Goal: Information Seeking & Learning: Compare options

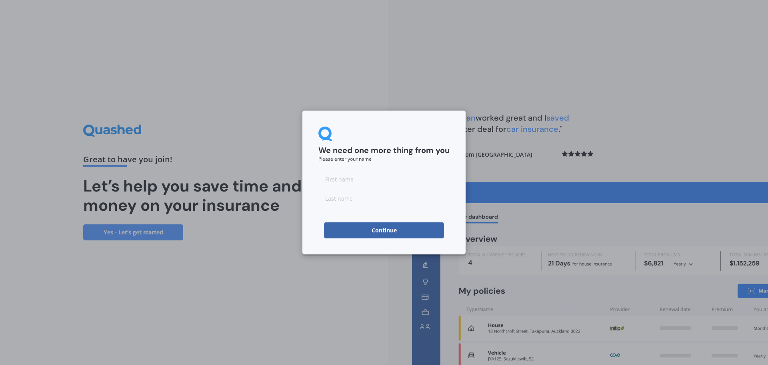
click at [419, 180] on input at bounding box center [384, 179] width 131 height 16
type input "Mei"
click at [376, 203] on input at bounding box center [384, 198] width 131 height 16
type input "Wang"
click at [367, 231] on button "Continue" at bounding box center [384, 230] width 120 height 16
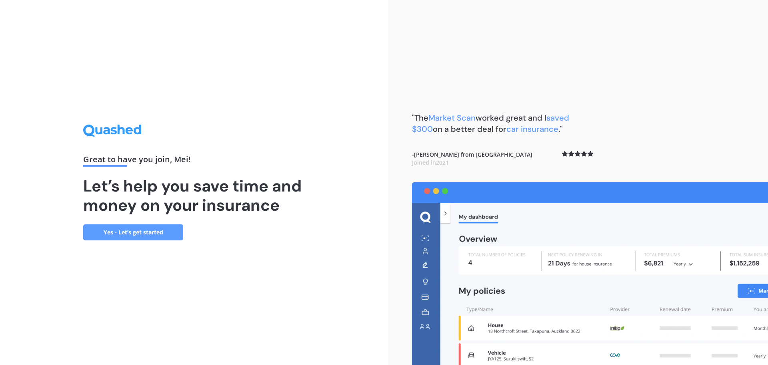
click at [160, 224] on link "Yes - Let’s get started" at bounding box center [133, 232] width 100 height 16
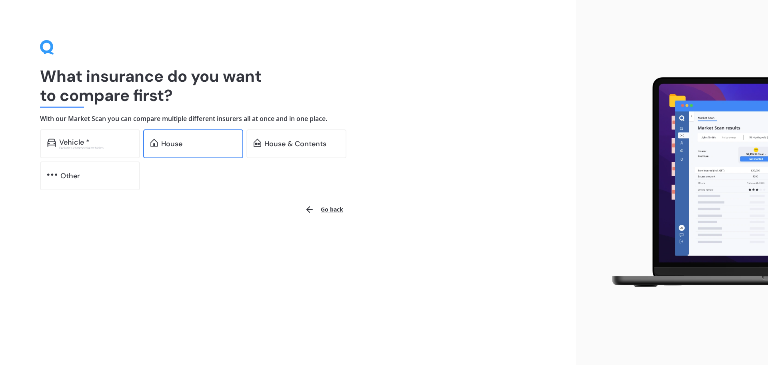
click at [212, 144] on div "House" at bounding box center [198, 144] width 75 height 8
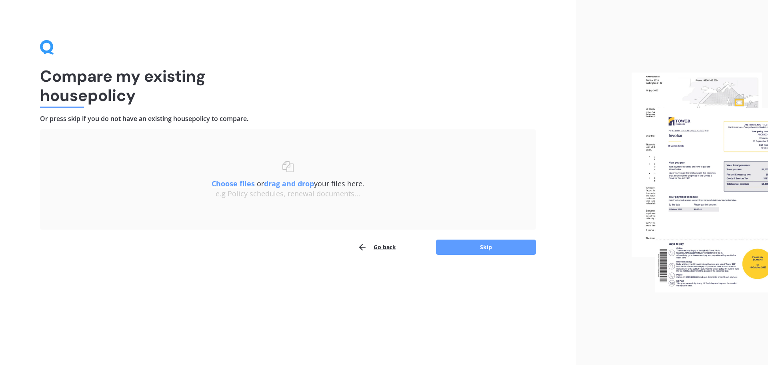
click at [236, 181] on u "Choose files" at bounding box center [233, 184] width 43 height 10
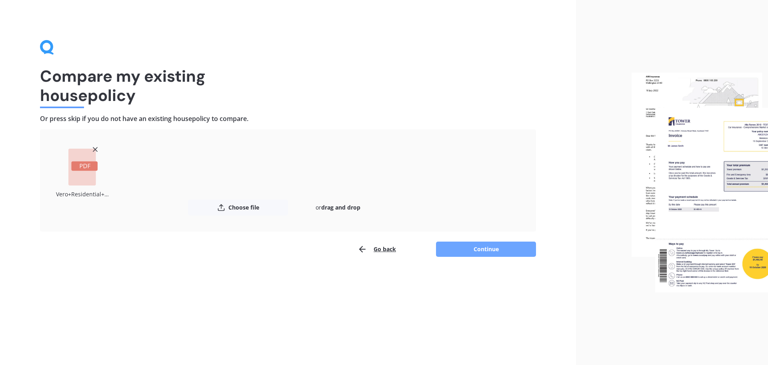
click at [452, 251] on button "Continue" at bounding box center [486, 248] width 100 height 15
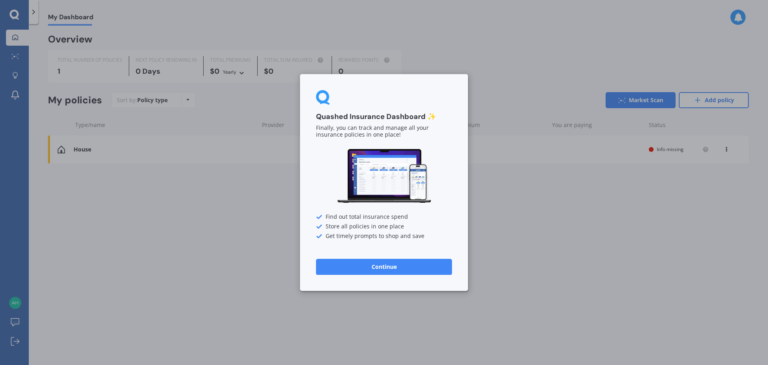
click at [346, 265] on button "Continue" at bounding box center [384, 267] width 136 height 16
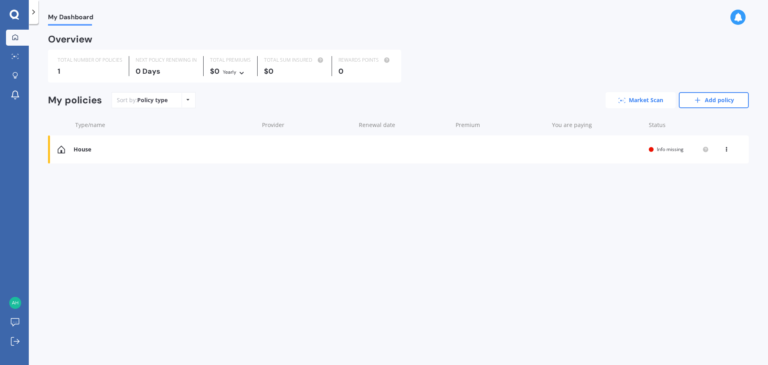
click at [625, 98] on icon at bounding box center [622, 100] width 7 height 5
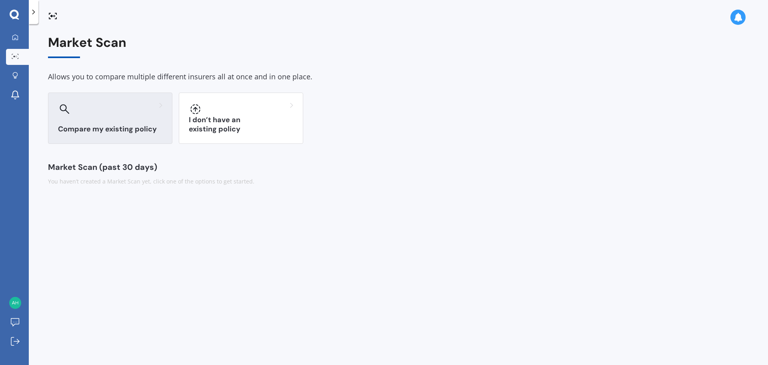
click at [80, 136] on div "Compare my existing policy" at bounding box center [110, 117] width 124 height 51
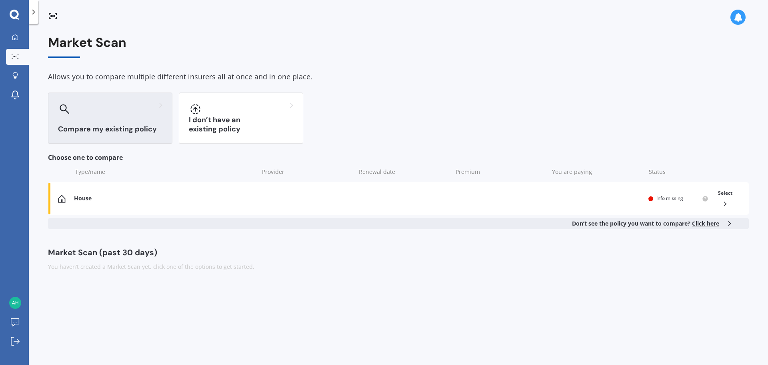
click at [253, 227] on div "Don’t see the policy you want to compare? Click here" at bounding box center [398, 223] width 701 height 11
click at [267, 211] on div "House Renewal date Premium You are paying Status Info missing Select" at bounding box center [398, 198] width 701 height 32
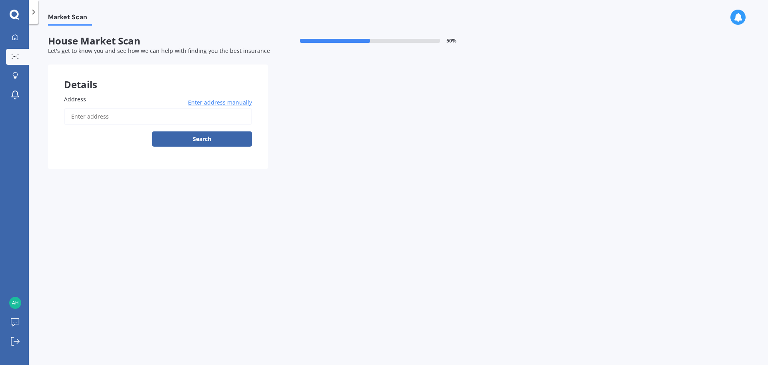
click at [152, 117] on input "Address" at bounding box center [158, 116] width 188 height 17
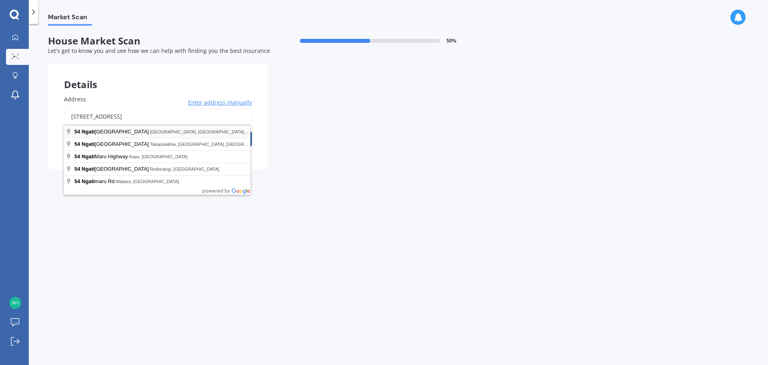
type input "54 Ngatiawa Street, One Tree Hill, Auckland 1061"
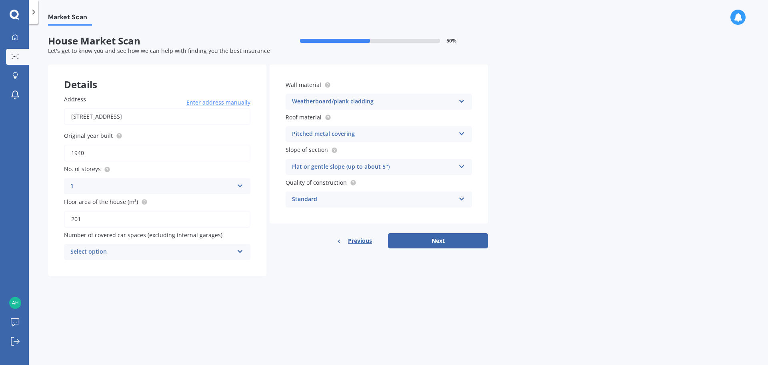
click at [317, 144] on div "Wall material Weatherboard/plank cladding Artificial weatherboard/plank claddin…" at bounding box center [379, 143] width 219 height 159
click at [317, 140] on div "Pitched metal covering Flat fibre cement Flat membrane Flat metal covering Pitc…" at bounding box center [379, 134] width 187 height 16
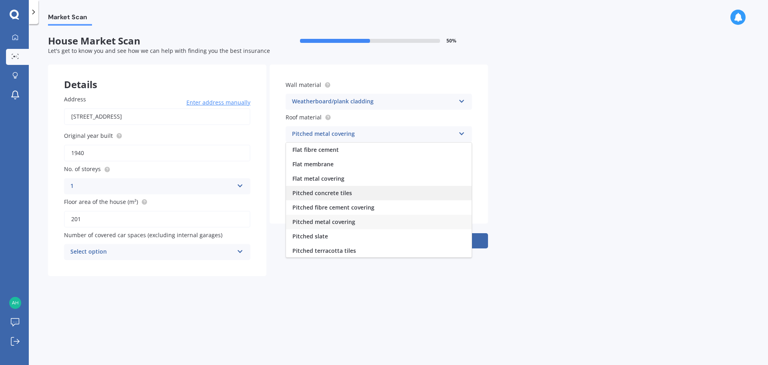
click at [357, 194] on div "Pitched concrete tiles" at bounding box center [379, 193] width 186 height 14
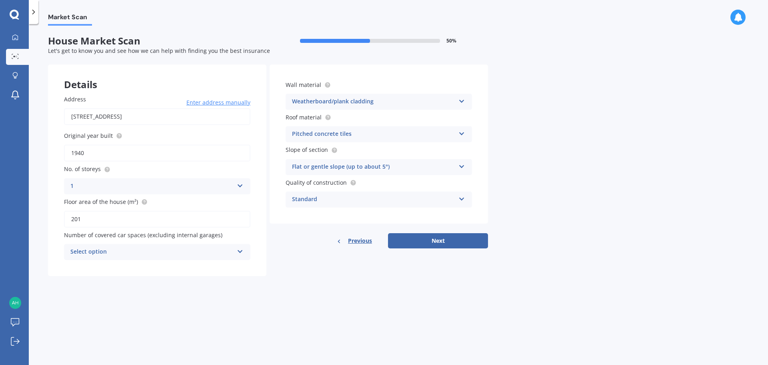
click at [338, 168] on div "Flat or gentle slope (up to about 5°)" at bounding box center [373, 167] width 163 height 10
click at [345, 169] on div "Flat or gentle slope (up to about 5°)" at bounding box center [373, 167] width 163 height 10
click at [353, 194] on div "Standard Standard High Prestige" at bounding box center [379, 199] width 187 height 16
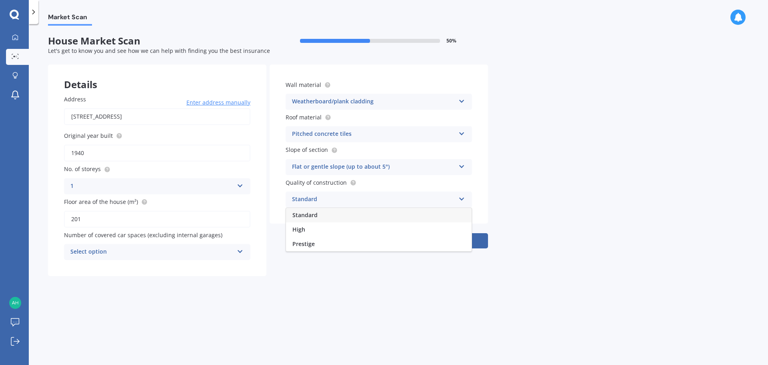
click at [337, 196] on div "Standard" at bounding box center [373, 200] width 163 height 10
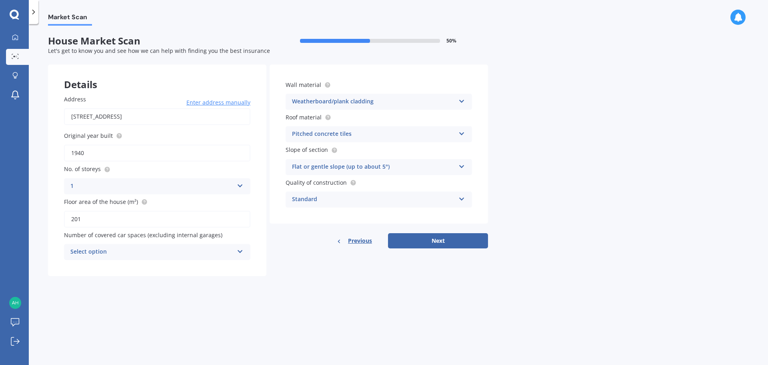
click at [140, 257] on div "Select option 0 1 2 3 4 5+" at bounding box center [157, 252] width 187 height 16
click at [143, 249] on div "0" at bounding box center [151, 252] width 163 height 10
click at [185, 253] on div "Select option" at bounding box center [153, 251] width 159 height 9
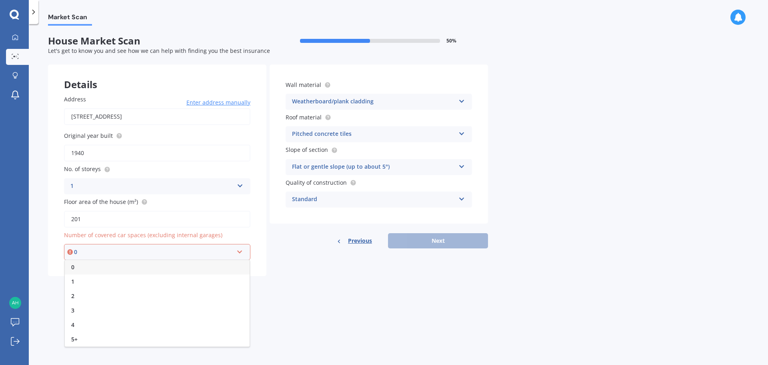
click at [169, 269] on div "0" at bounding box center [157, 267] width 185 height 14
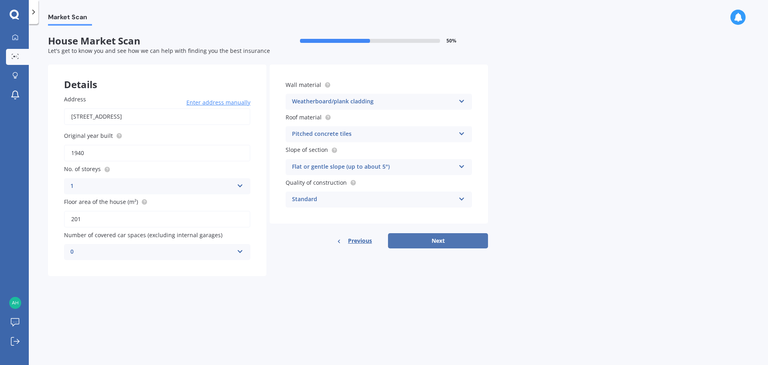
click at [439, 245] on button "Next" at bounding box center [438, 240] width 100 height 15
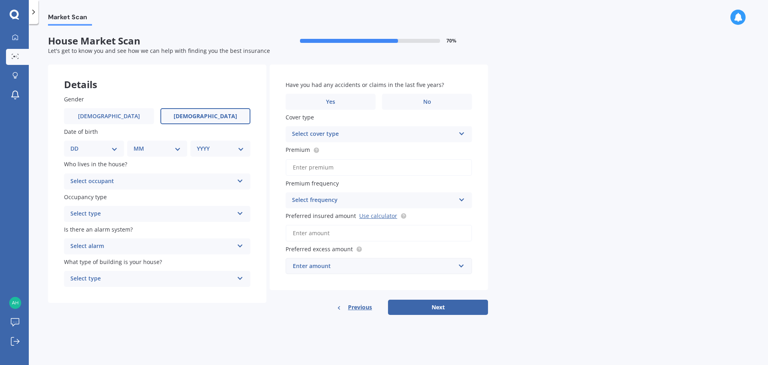
click at [201, 118] on span "Female" at bounding box center [206, 116] width 64 height 7
click at [0, 0] on input "Female" at bounding box center [0, 0] width 0 height 0
click at [109, 144] on div "DD 01 02 03 04 05 06 07 08 09 10 11 12 13 14 15 16 17 18 19 20 21 22 23 24 25 2…" at bounding box center [94, 148] width 60 height 16
click at [110, 151] on select "DD 01 02 03 04 05 06 07 08 09 10 11 12 13 14 15 16 17 18 19 20 21 22 23 24 25 2…" at bounding box center [93, 148] width 47 height 9
click at [223, 210] on div "Select type" at bounding box center [151, 214] width 163 height 10
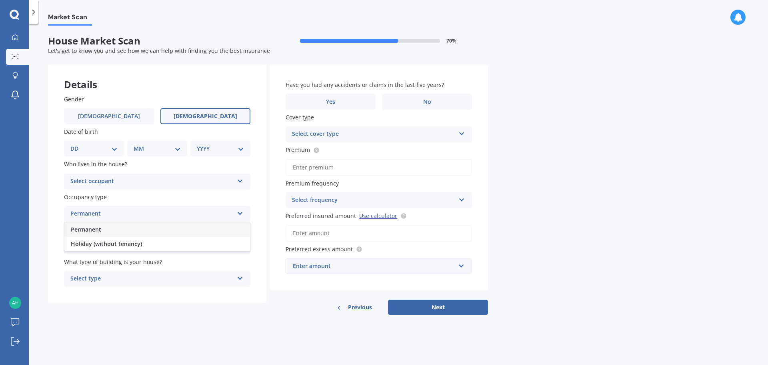
click at [341, 304] on div "Previous" at bounding box center [354, 306] width 35 height 15
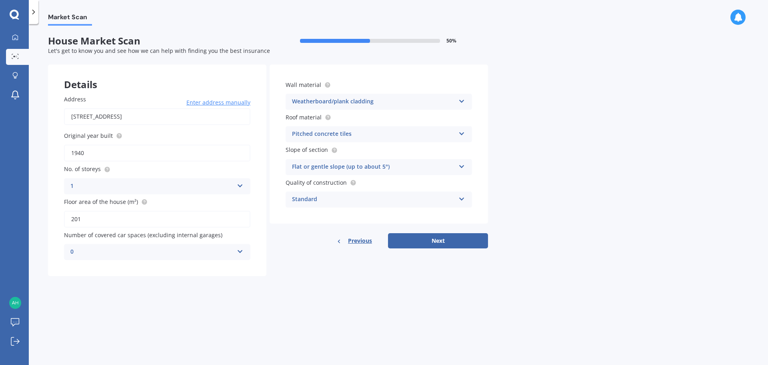
click at [355, 235] on span "Previous" at bounding box center [360, 241] width 24 height 12
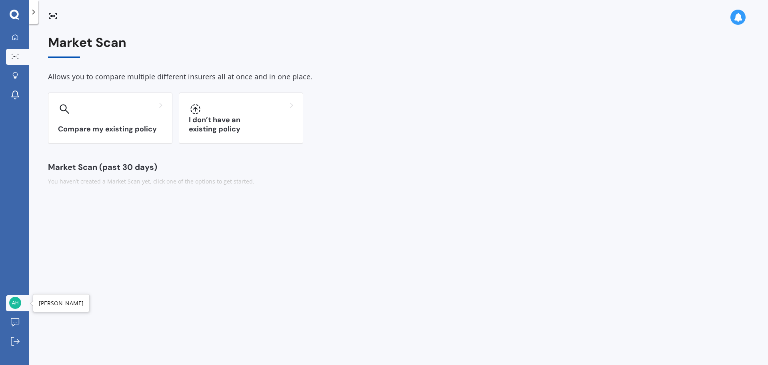
click at [18, 305] on img at bounding box center [15, 303] width 12 height 12
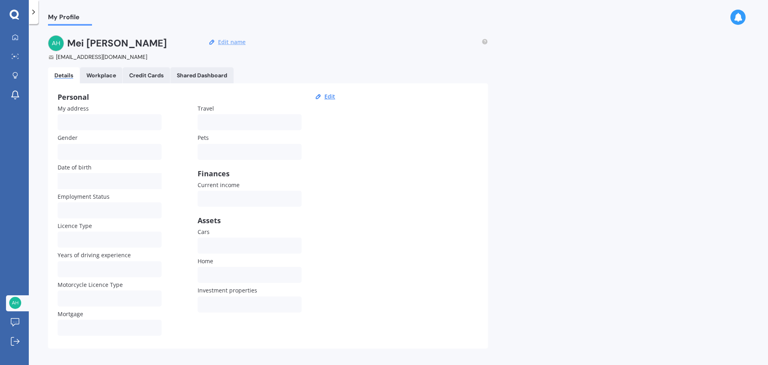
scroll to position [8, 0]
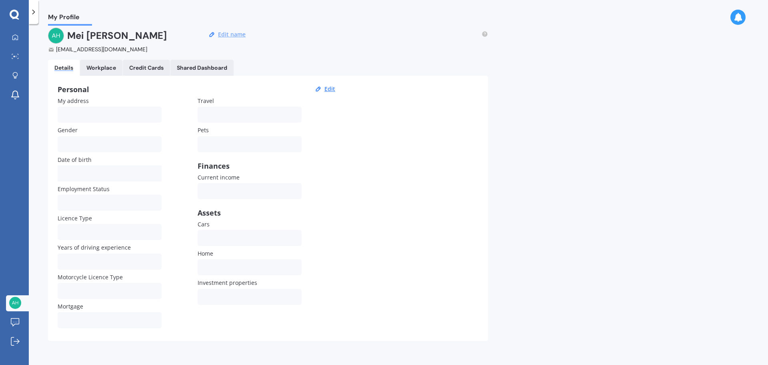
click at [225, 41] on form "Mei Wang ahnitah@live.com Edit name" at bounding box center [148, 41] width 200 height 26
click at [225, 33] on button "Edit name" at bounding box center [232, 34] width 32 height 7
click at [115, 68] on div "Workplace" at bounding box center [101, 67] width 30 height 7
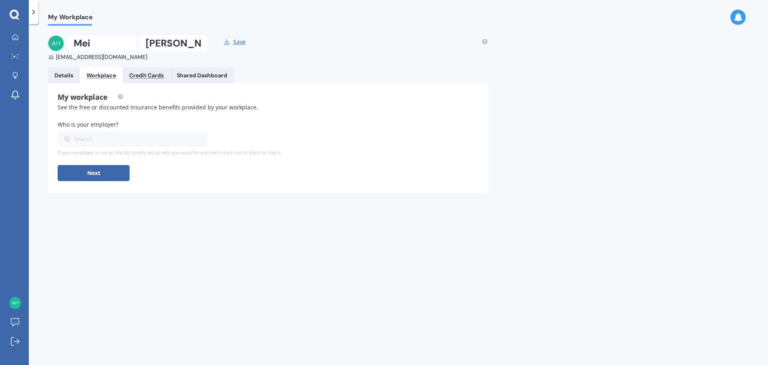
click at [143, 78] on div "Credit Cards" at bounding box center [146, 75] width 34 height 7
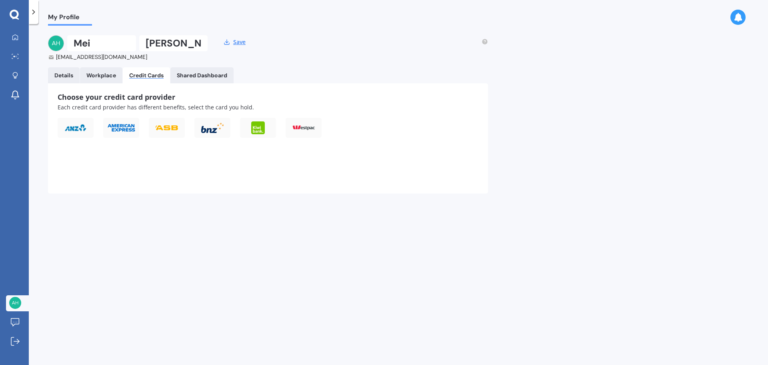
click at [179, 81] on Dashboard "Shared Dashboard" at bounding box center [202, 75] width 63 height 16
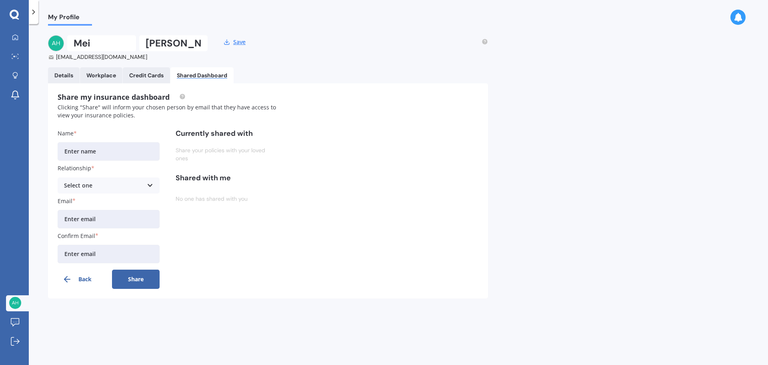
click at [71, 81] on link "Details" at bounding box center [64, 75] width 32 height 16
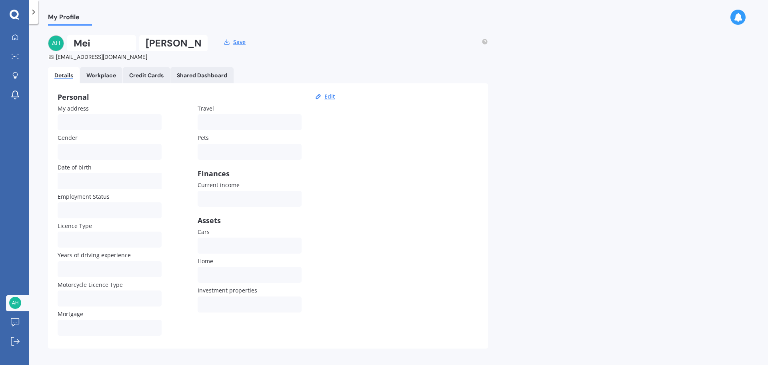
click at [79, 58] on div "ahnitah@live.com" at bounding box center [128, 57] width 160 height 8
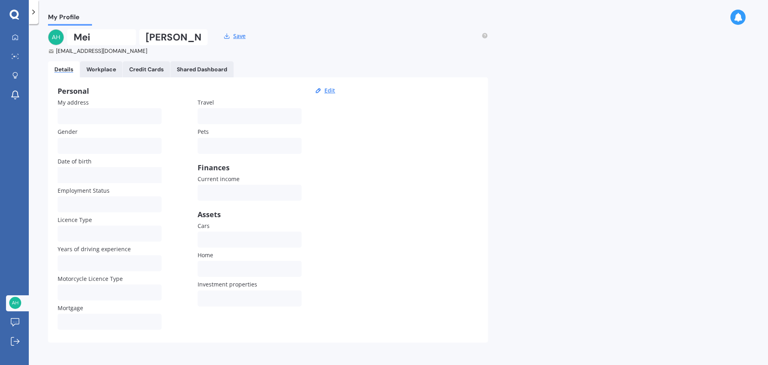
scroll to position [8, 0]
click at [9, 342] on link "Log out" at bounding box center [17, 341] width 23 height 16
